Goal: Obtain resource: Download file/media

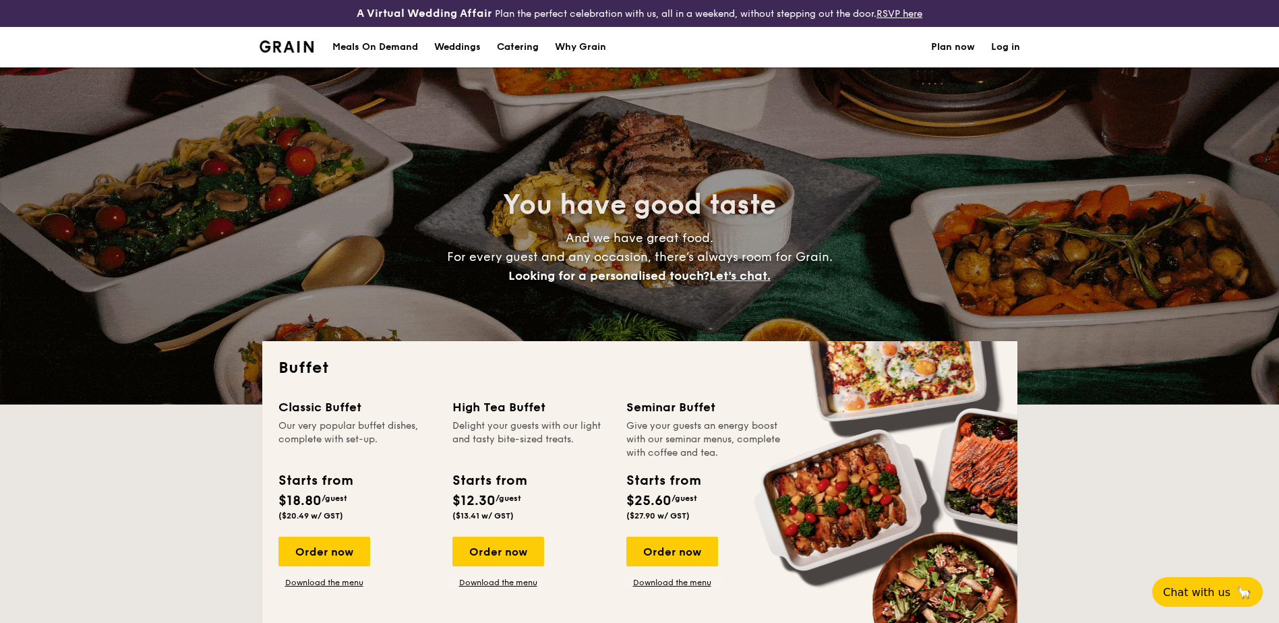
select select
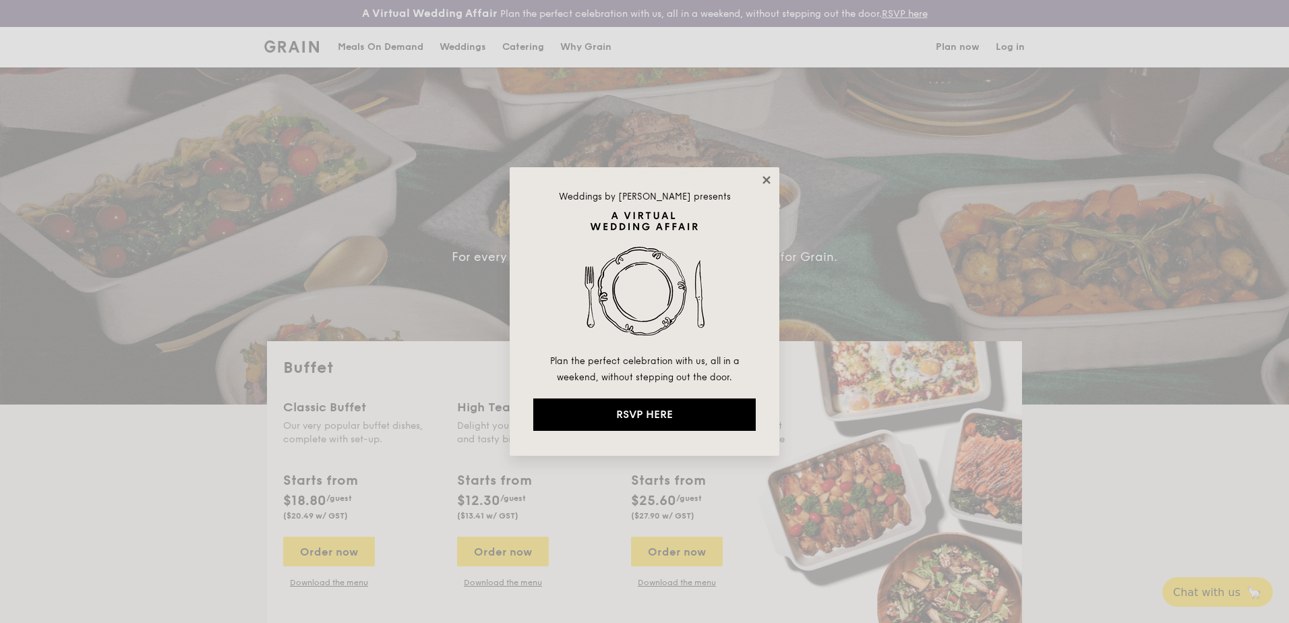
click at [762, 179] on icon at bounding box center [767, 180] width 12 height 12
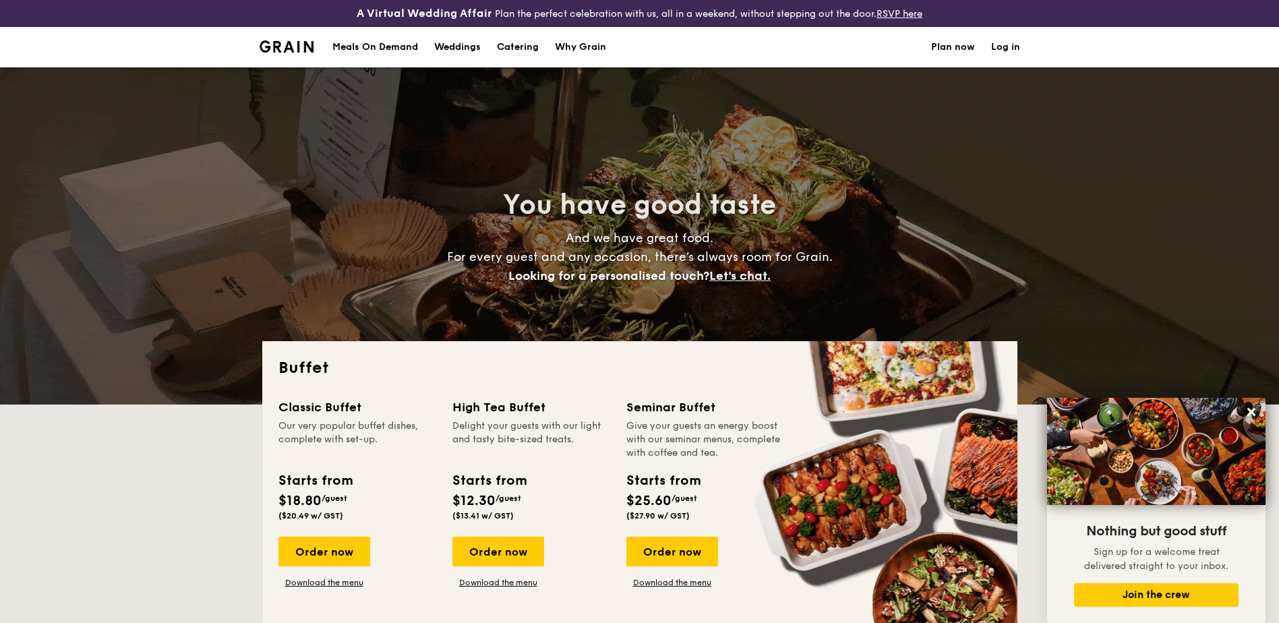
scroll to position [337, 0]
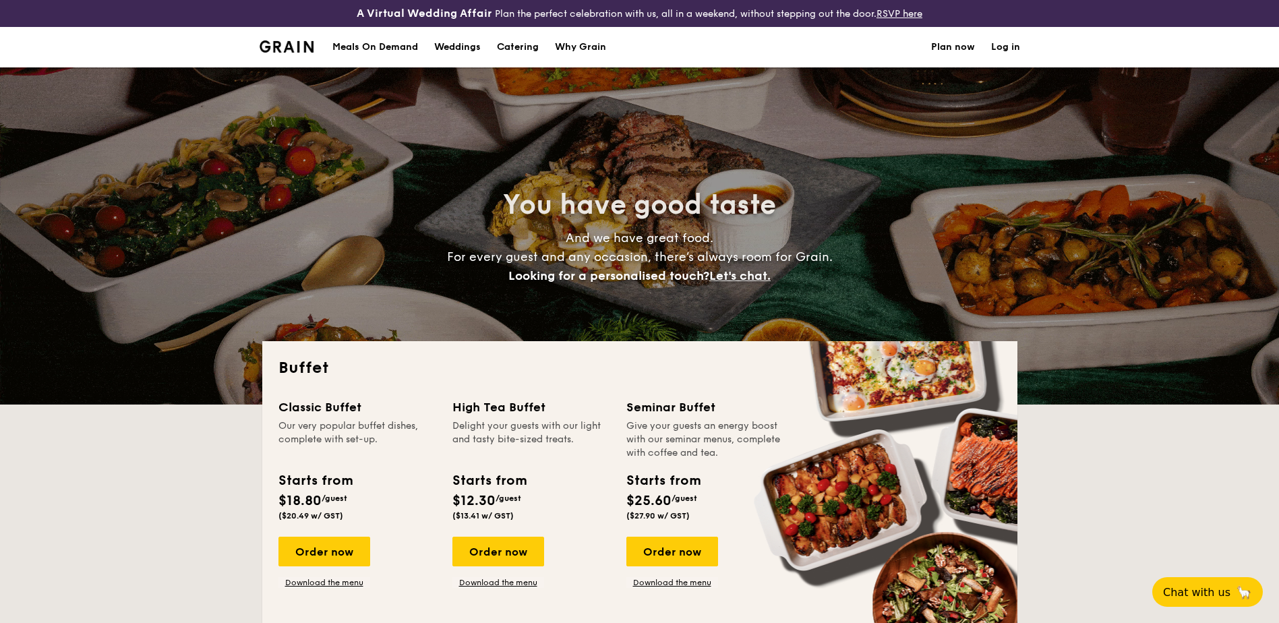
select select
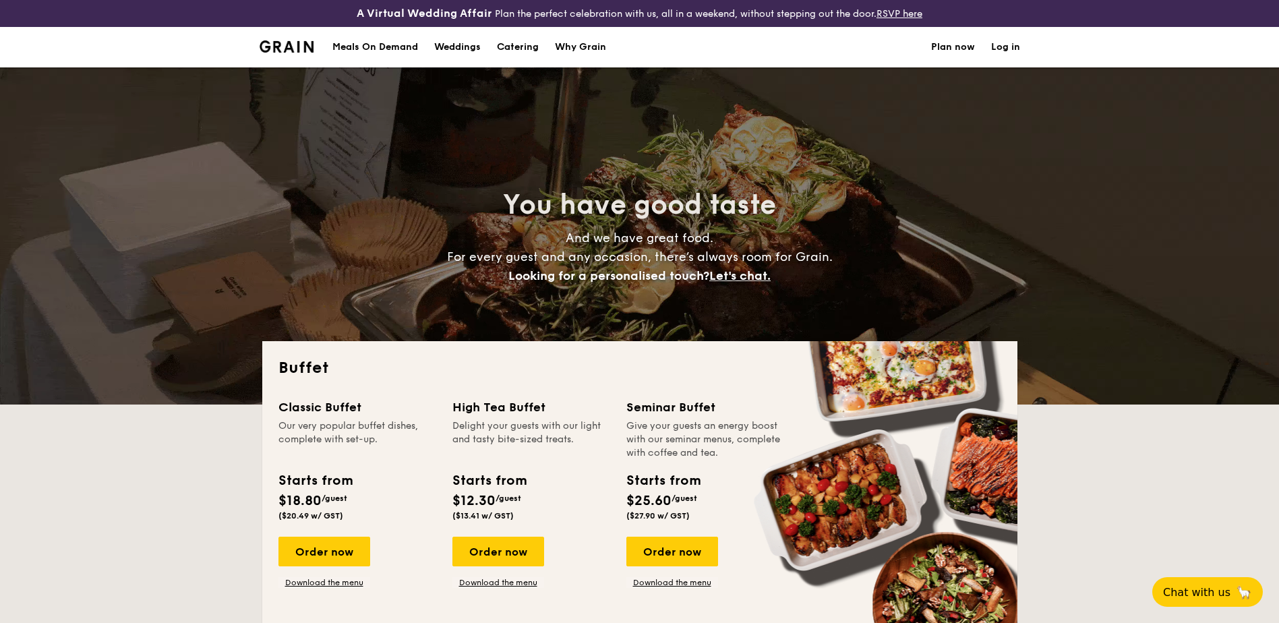
scroll to position [337, 0]
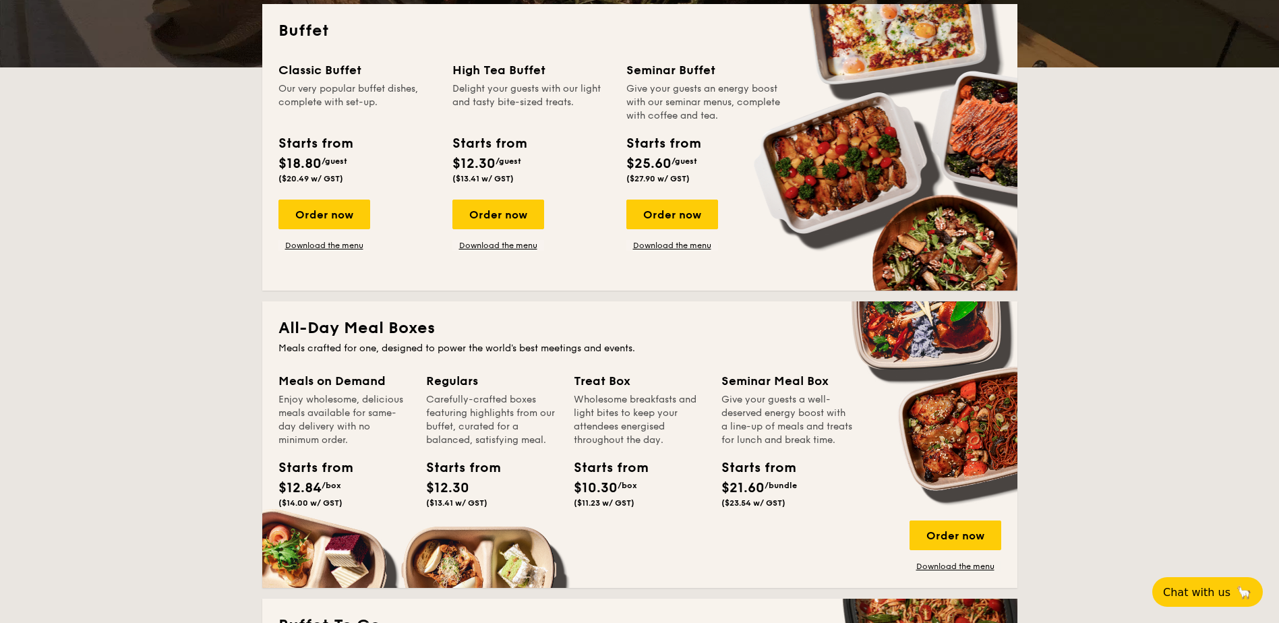
scroll to position [674, 0]
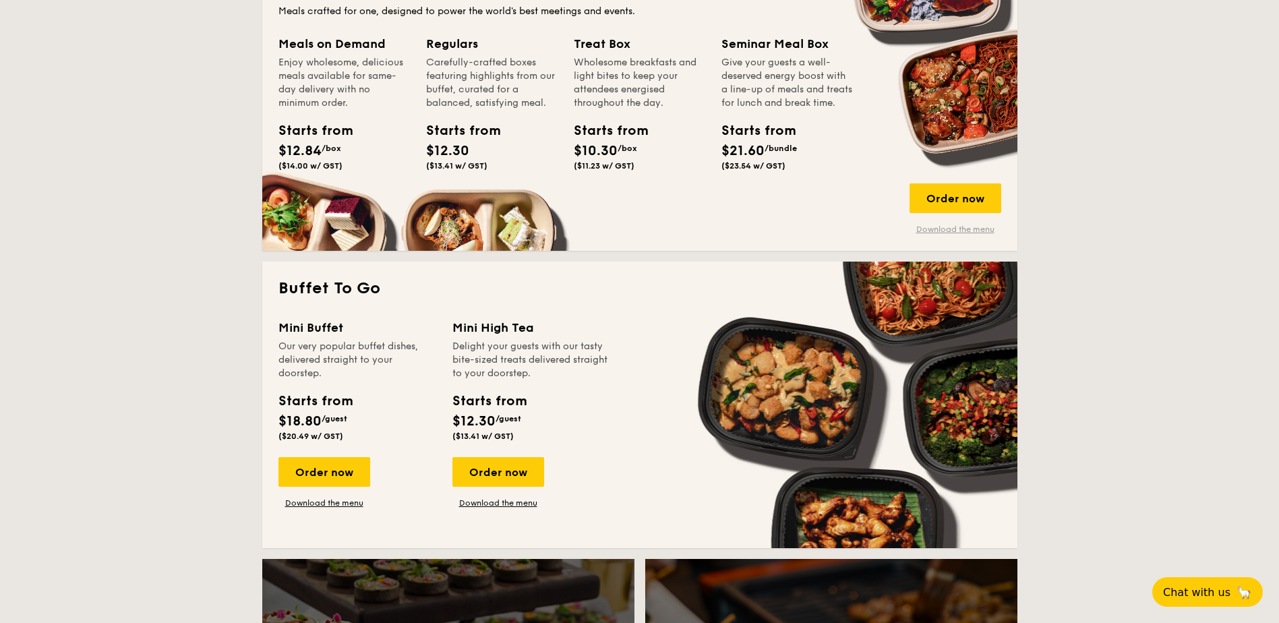
click at [941, 230] on link "Download the menu" at bounding box center [956, 229] width 92 height 11
